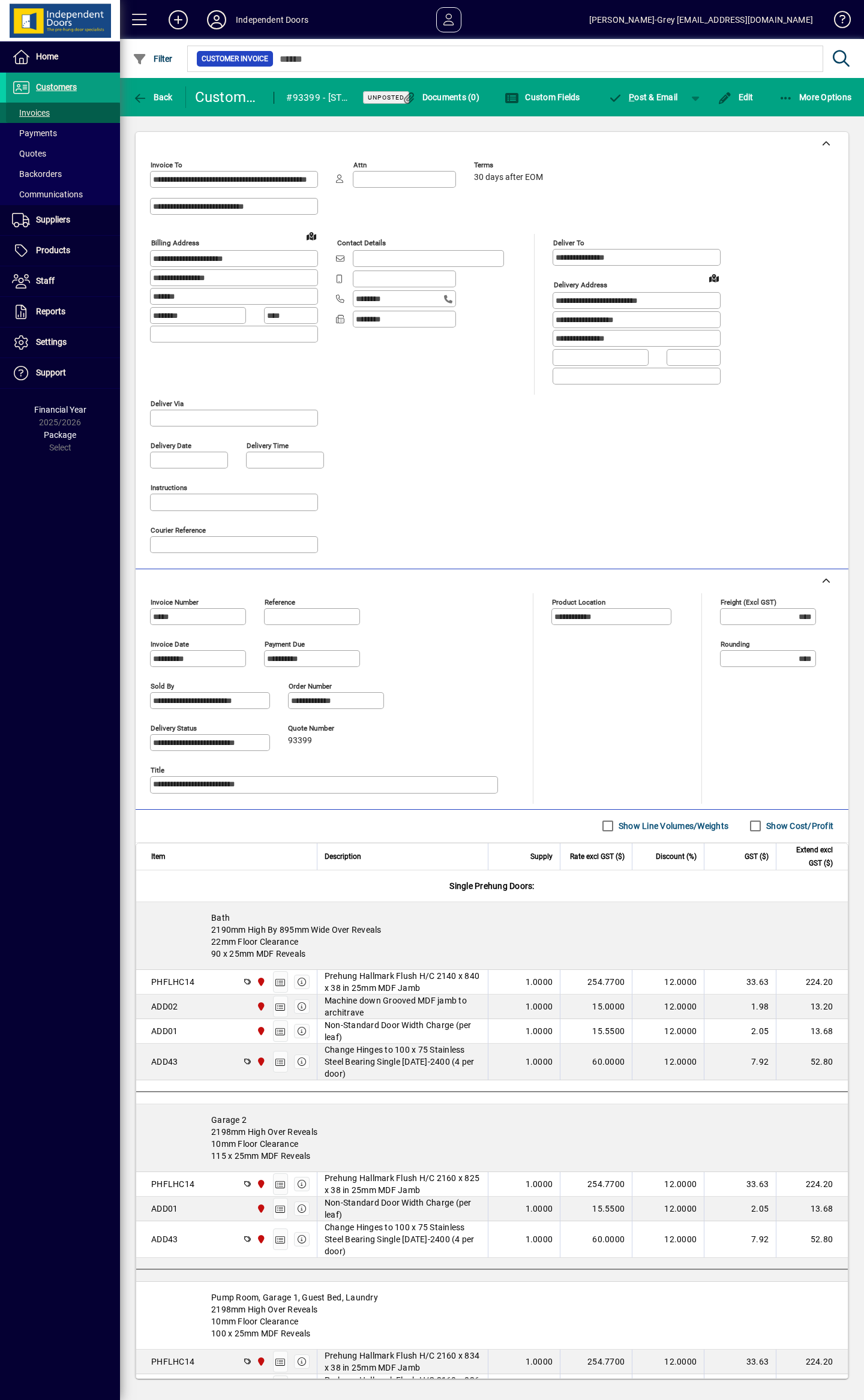
click at [23, 114] on span "Invoices" at bounding box center [31, 113] width 38 height 10
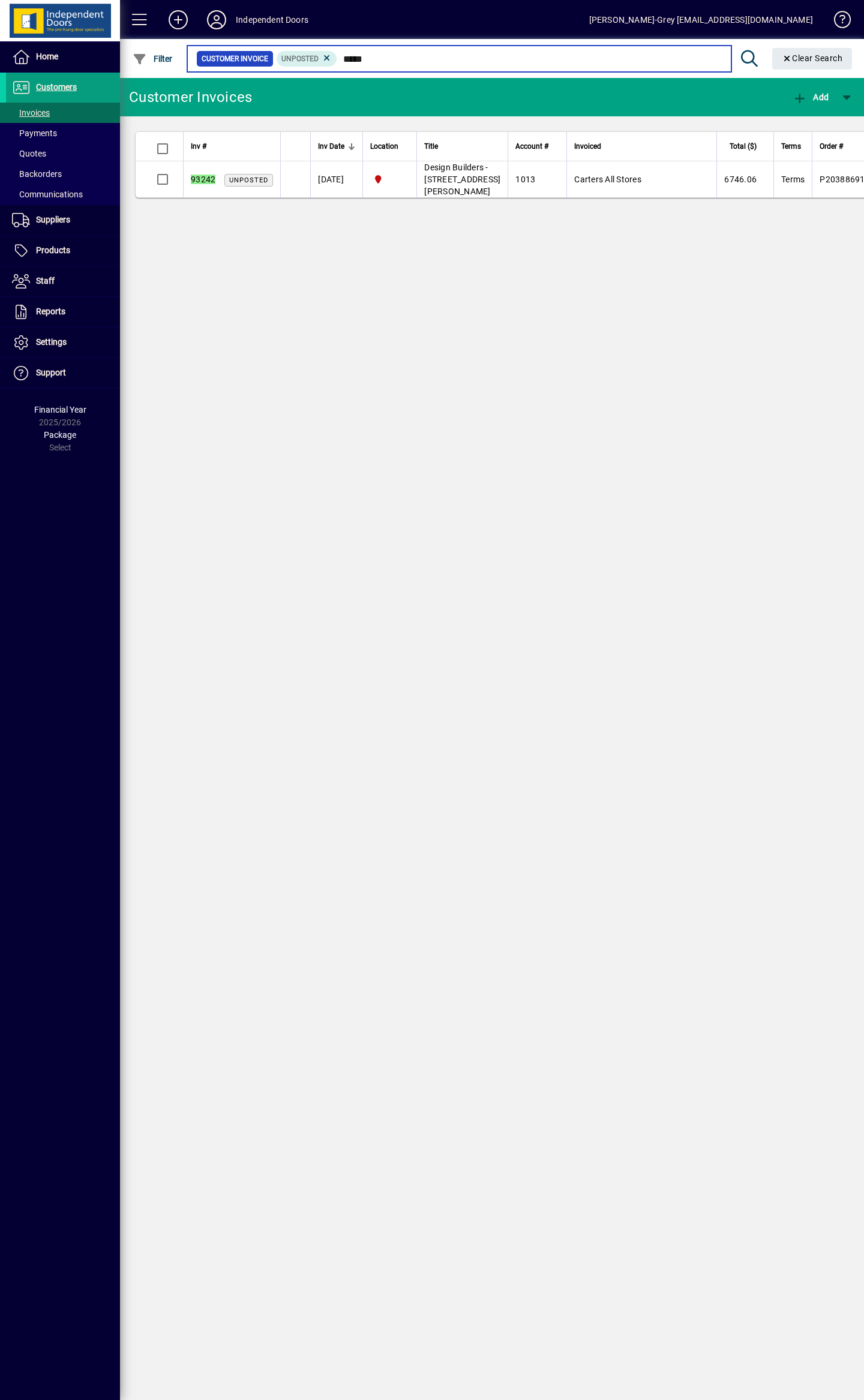
type input "*****"
click at [33, 112] on span "Invoices" at bounding box center [31, 113] width 38 height 10
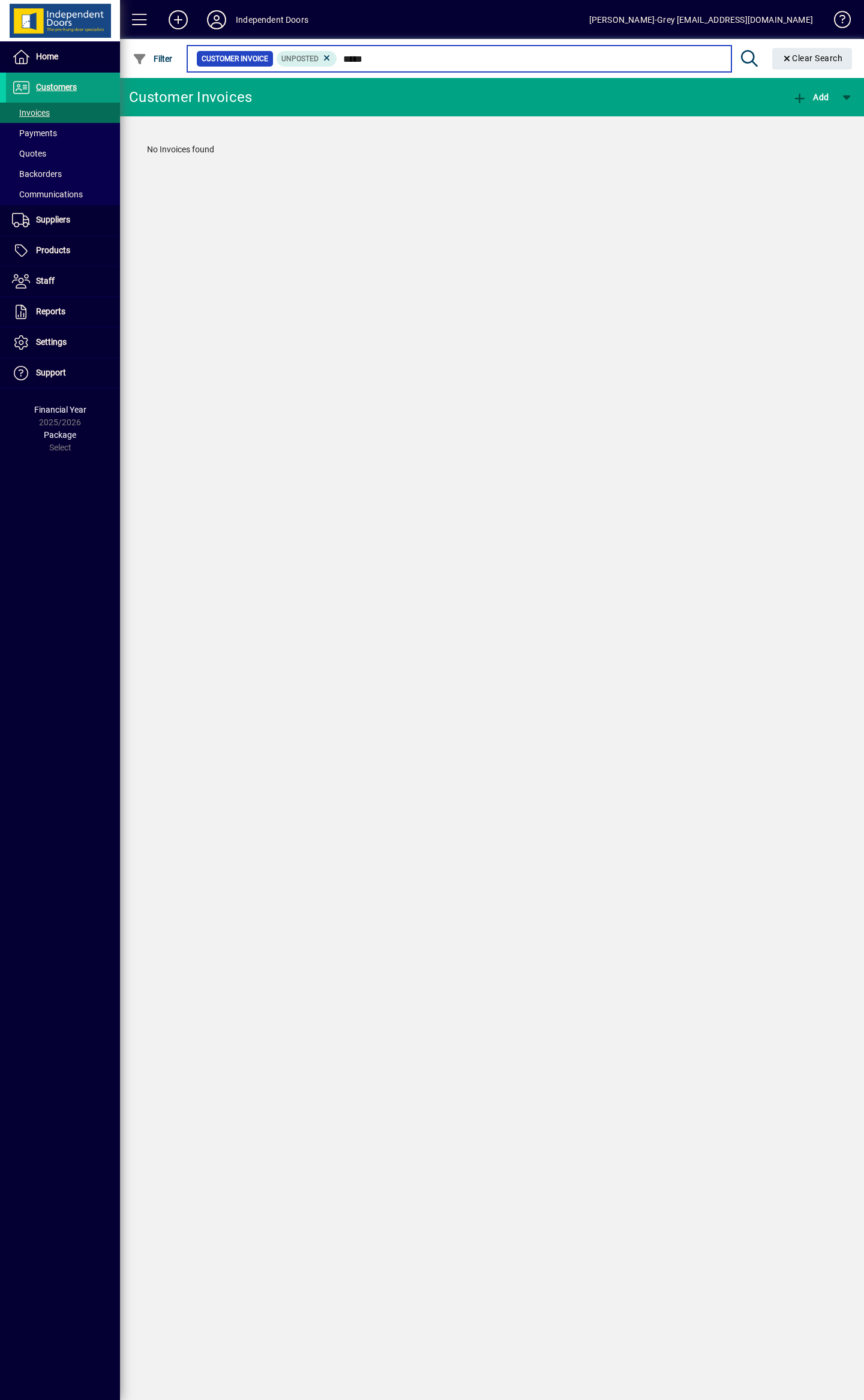
type input "*****"
